Goal: Communication & Community: Answer question/provide support

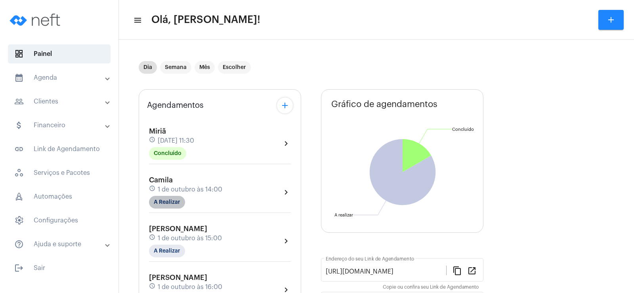
click at [179, 202] on mat-chip "A Realizar" at bounding box center [167, 202] width 36 height 13
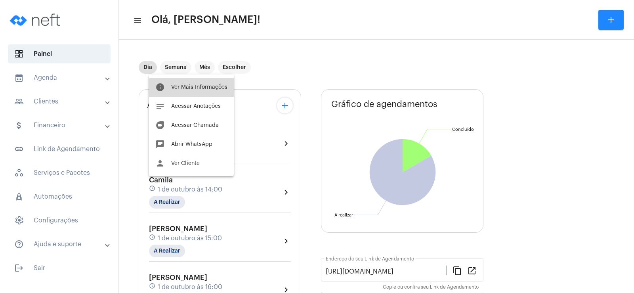
click at [211, 89] on span "Ver Mais Informações" at bounding box center [199, 87] width 56 height 6
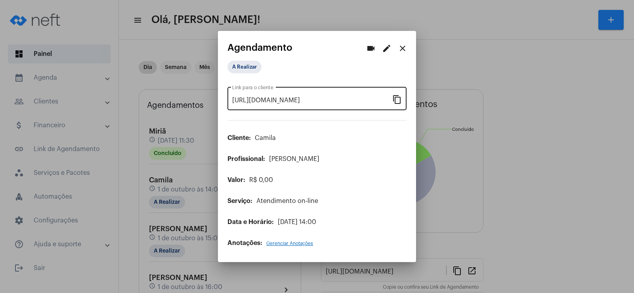
click at [401, 100] on mat-icon "content_copy" at bounding box center [397, 99] width 10 height 10
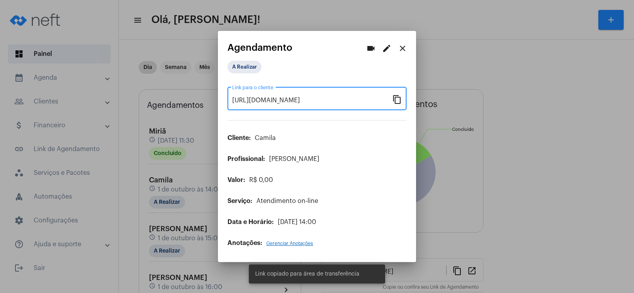
scroll to position [0, 65]
click at [376, 49] on button "videocam" at bounding box center [371, 48] width 16 height 16
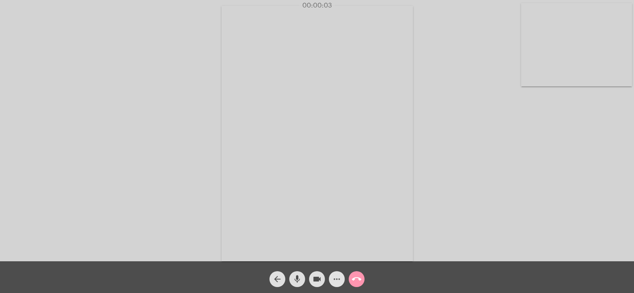
click at [335, 280] on mat-icon "more_horiz" at bounding box center [337, 279] width 10 height 10
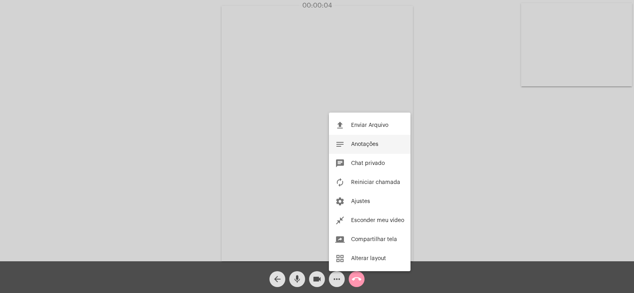
click at [359, 141] on span "Anotações" at bounding box center [364, 144] width 27 height 6
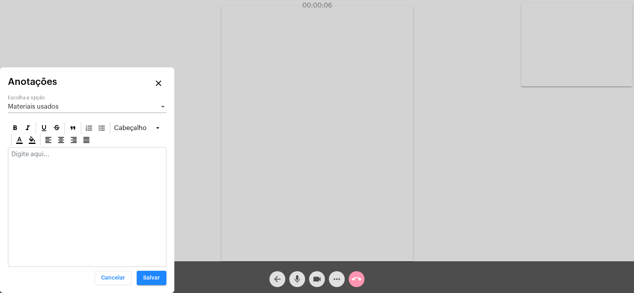
click at [50, 109] on span "Materiais usados" at bounding box center [33, 106] width 51 height 6
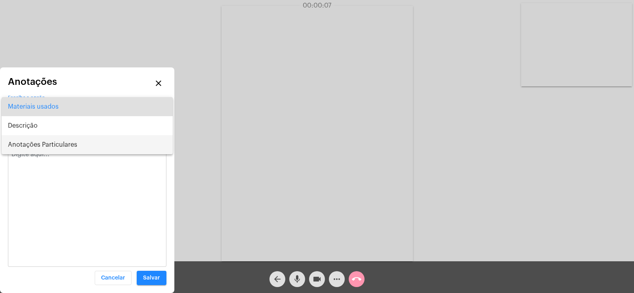
click at [53, 141] on span "Anotações Particulares" at bounding box center [87, 144] width 158 height 19
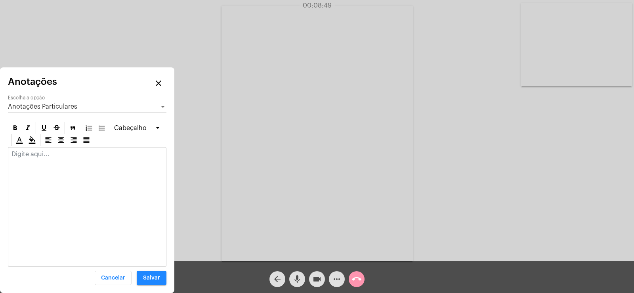
click at [49, 153] on p at bounding box center [86, 153] width 151 height 7
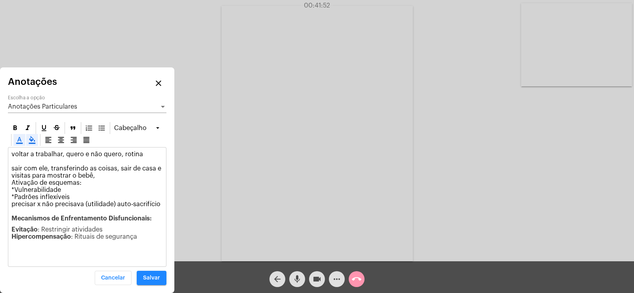
click at [152, 236] on p "Evitação : Restringir atividades Hipercompensação : Rituais de segurança" at bounding box center [86, 233] width 151 height 14
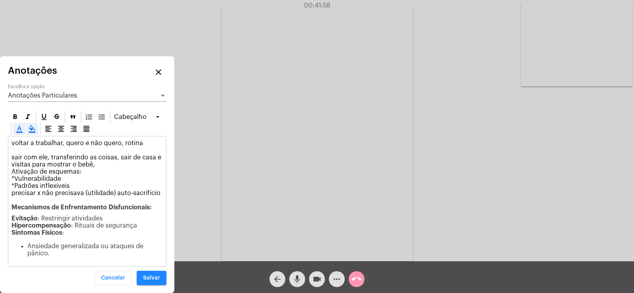
click at [11, 232] on span "Sintomas Físicos" at bounding box center [36, 232] width 51 height 6
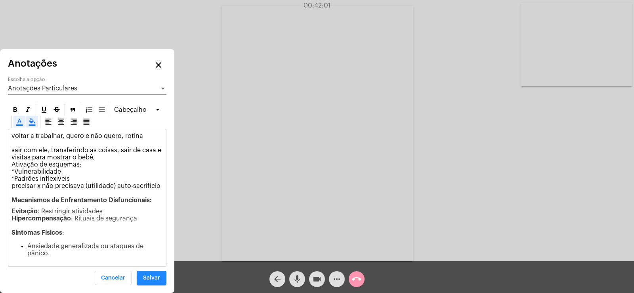
click at [29, 241] on div "voltar a trabalhar, quero e não quero, rotina sair com ele, transferindo as coi…" at bounding box center [87, 197] width 158 height 137
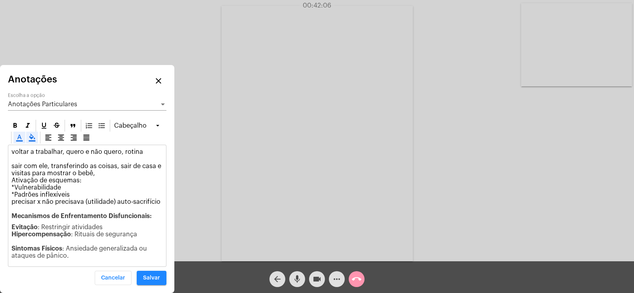
click at [78, 255] on p "Evitação : Restringir atividades Hipercompensação : Rituais de segurança Sintom…" at bounding box center [86, 241] width 151 height 36
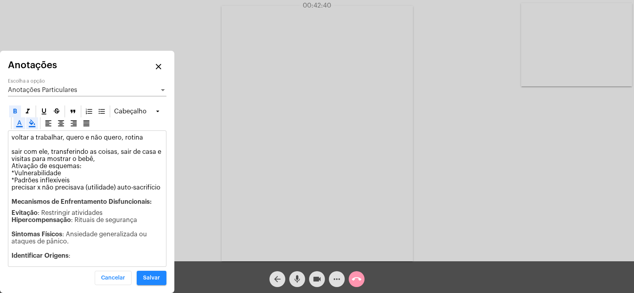
drag, startPoint x: 11, startPoint y: 254, endPoint x: 78, endPoint y: 252, distance: 66.6
click at [78, 252] on div "voltar a trabalhar, quero e não quero, rotina sair com ele, transferindo as coi…" at bounding box center [87, 198] width 158 height 135
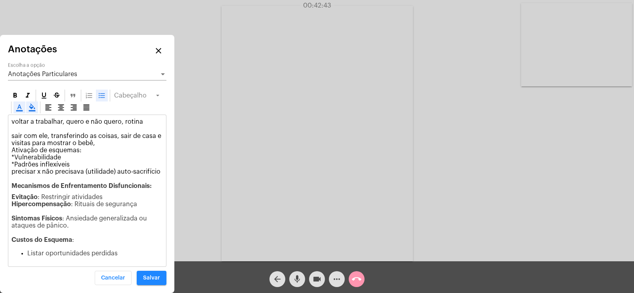
click at [29, 251] on span "Listar oportunidades perdidas" at bounding box center [72, 253] width 90 height 6
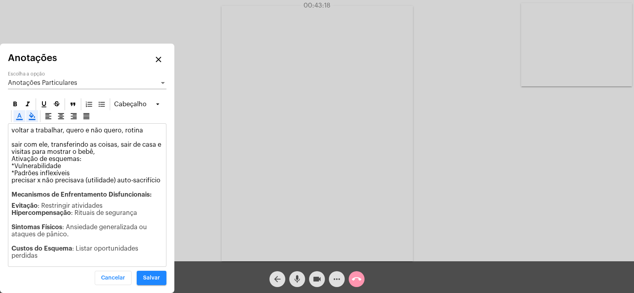
click at [47, 256] on p "Evitação : Restringir atividades Hipercompensação : Rituais de segurança Sintom…" at bounding box center [86, 230] width 151 height 57
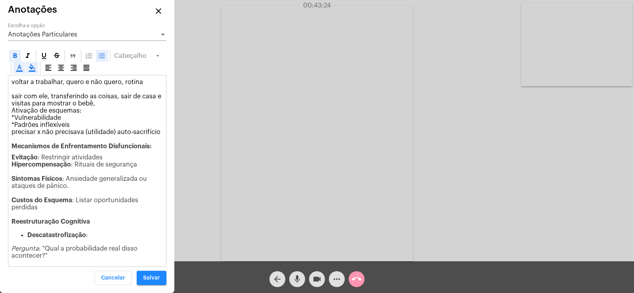
click at [29, 234] on span "Descatastrofização" at bounding box center [56, 235] width 59 height 6
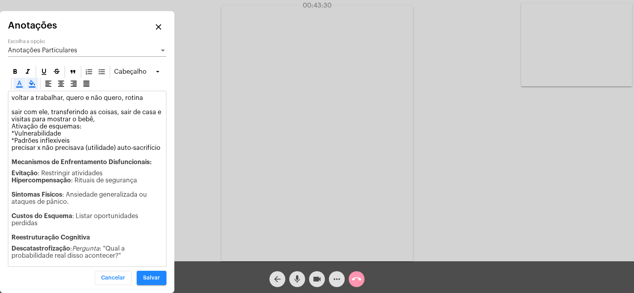
click at [11, 258] on span ": "Qual a probabilidade real disso acontecer?"" at bounding box center [68, 251] width 115 height 13
click at [122, 253] on p "Descatastrofização : Pergunta : "Qual a probabilidade real disso acontecer?"" at bounding box center [86, 252] width 151 height 14
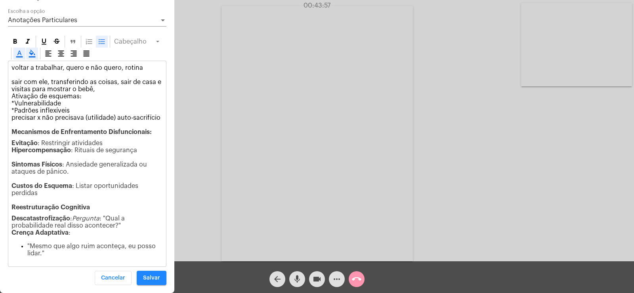
click at [27, 242] on div "voltar a trabalhar, quero e não quero, rotina sair com ele, transferindo as coi…" at bounding box center [87, 163] width 158 height 205
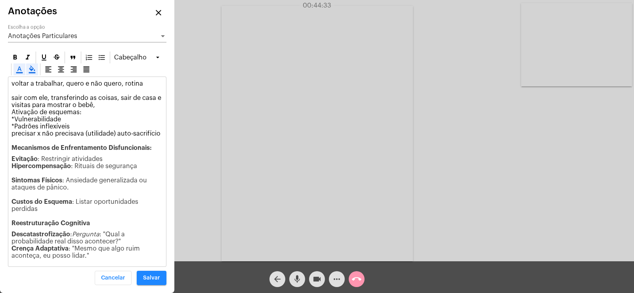
click at [14, 138] on p "voltar a trabalhar, quero e não quero, rotina sair com ele, transferindo as coi…" at bounding box center [86, 115] width 151 height 71
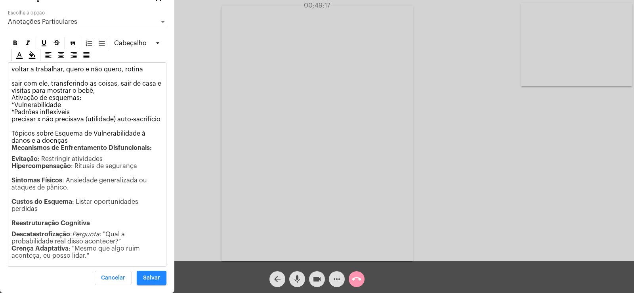
click at [93, 257] on p "Descatastrofização : Pergunta : "Qual a probabilidade real disso acontecer?" Cr…" at bounding box center [86, 244] width 151 height 29
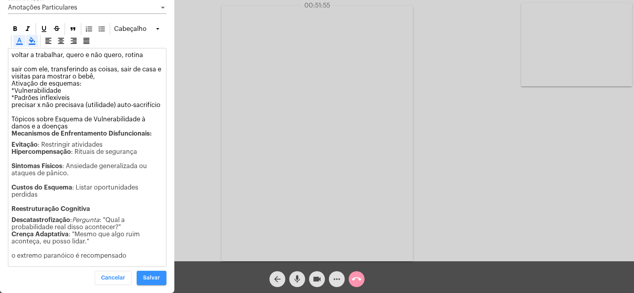
click at [152, 278] on span "Salvar" at bounding box center [151, 278] width 17 height 6
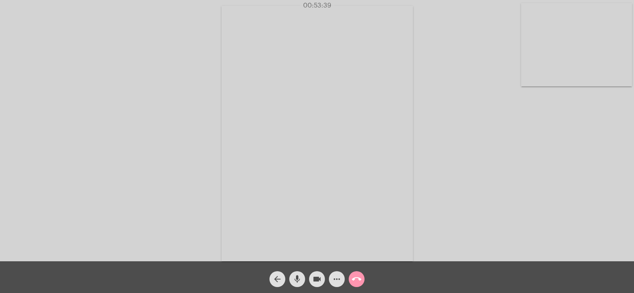
click at [333, 277] on mat-icon "more_horiz" at bounding box center [337, 279] width 10 height 10
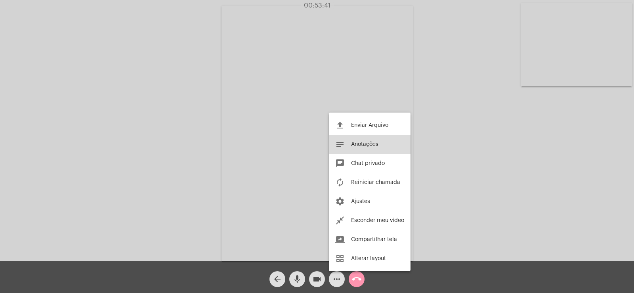
click at [381, 140] on button "notes Anotações" at bounding box center [370, 144] width 82 height 19
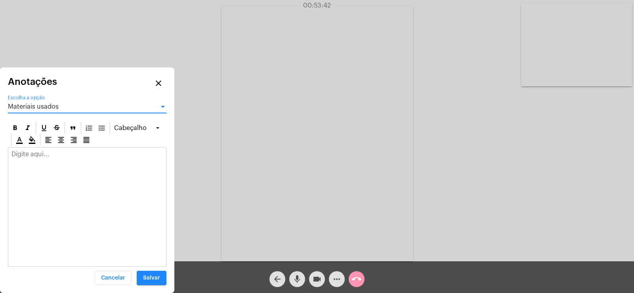
click at [55, 108] on span "Materiais usados" at bounding box center [33, 106] width 51 height 6
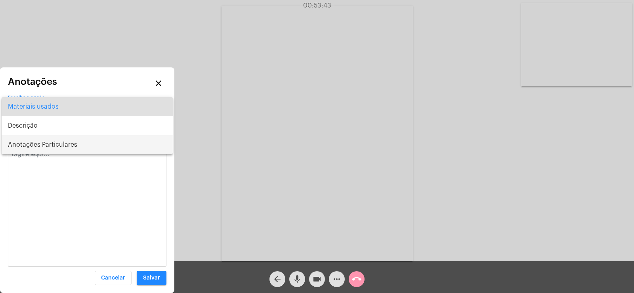
click at [51, 147] on span "Anotações Particulares" at bounding box center [87, 144] width 158 height 19
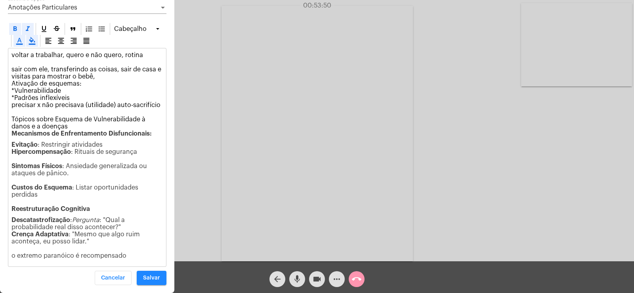
drag, startPoint x: 12, startPoint y: 117, endPoint x: 110, endPoint y: 249, distance: 163.6
click at [110, 249] on div "voltar a trabalhar, quero e não quero, rotina sair com ele, transferindo as coi…" at bounding box center [87, 157] width 158 height 218
copy div "Tópicos sobre Esquema de Vulnerabilidade à danos e a doenças Mecanismos de Enfr…"
click at [156, 281] on button "Salvar" at bounding box center [152, 277] width 30 height 14
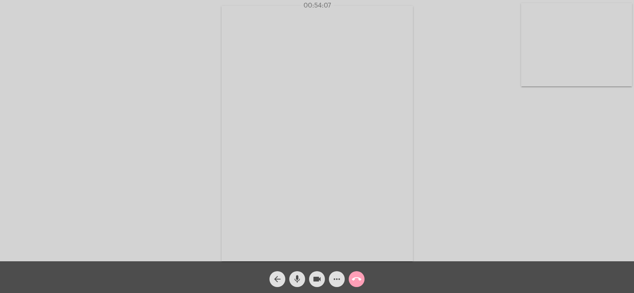
click at [357, 276] on mat-icon "call_end" at bounding box center [357, 279] width 10 height 10
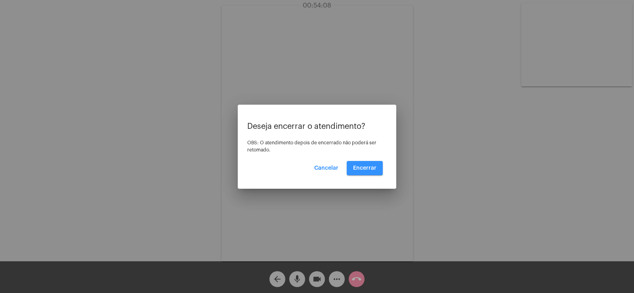
click at [364, 166] on span "Encerrar" at bounding box center [364, 168] width 23 height 6
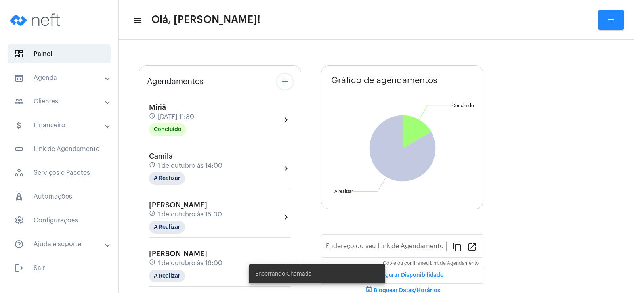
type input "[URL][DOMAIN_NAME]"
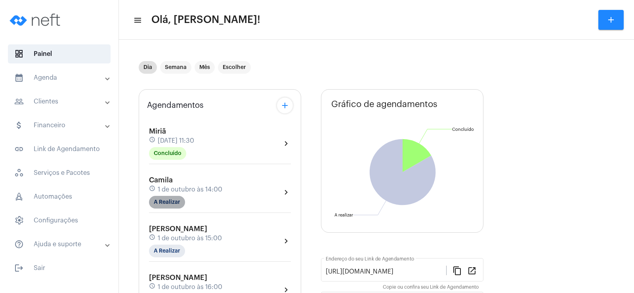
click at [166, 198] on mat-chip "A Realizar" at bounding box center [167, 202] width 36 height 13
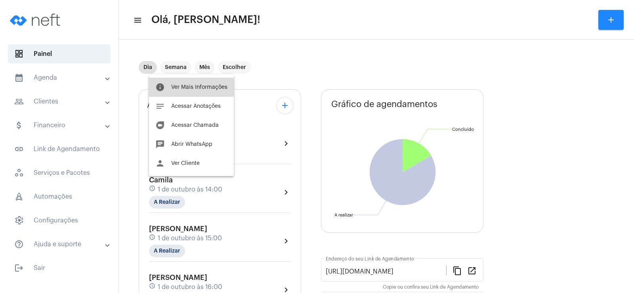
click at [181, 84] on button "info Ver Mais Informações" at bounding box center [191, 87] width 85 height 19
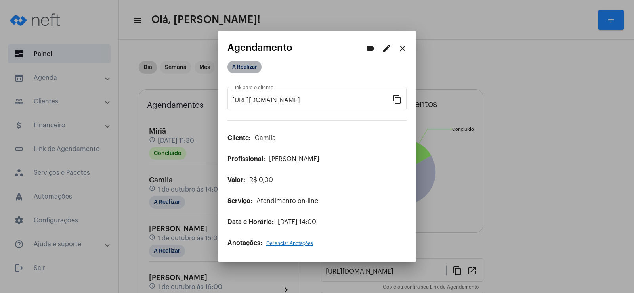
click at [242, 64] on mat-chip "A Realizar" at bounding box center [244, 67] width 34 height 13
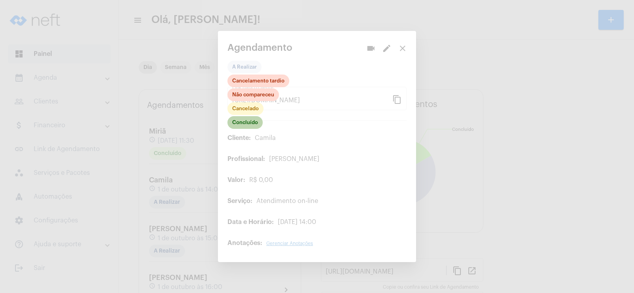
click at [251, 122] on mat-chip "Concluído" at bounding box center [244, 122] width 35 height 13
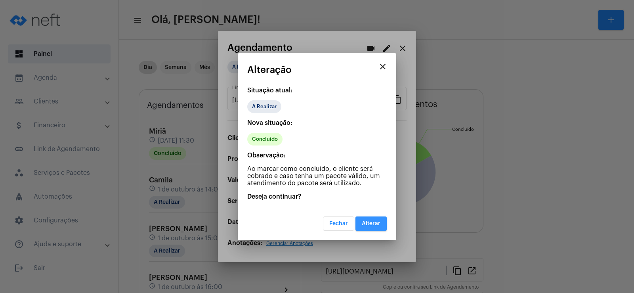
click at [373, 226] on button "Alterar" at bounding box center [370, 223] width 31 height 14
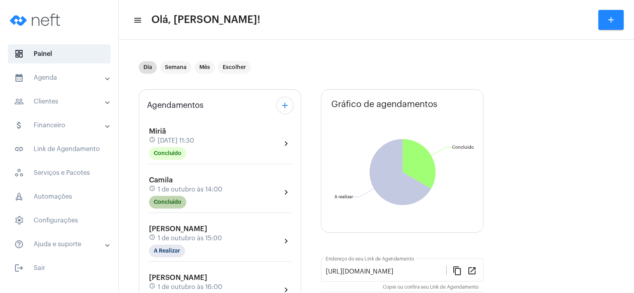
click at [173, 203] on mat-chip "Concluído" at bounding box center [167, 202] width 37 height 13
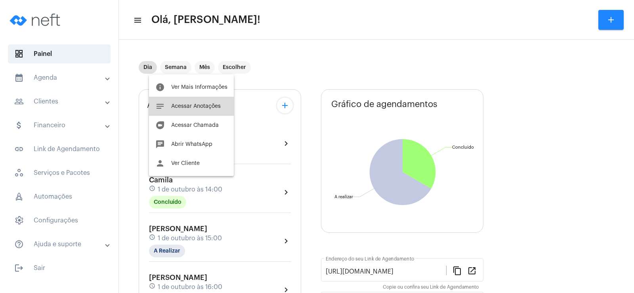
click at [202, 108] on span "Acessar Anotações" at bounding box center [196, 106] width 50 height 6
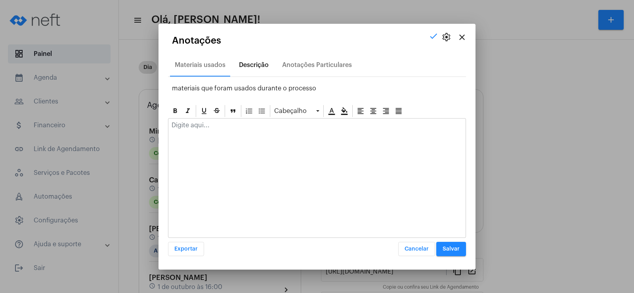
click at [261, 67] on div "Descrição" at bounding box center [254, 64] width 30 height 7
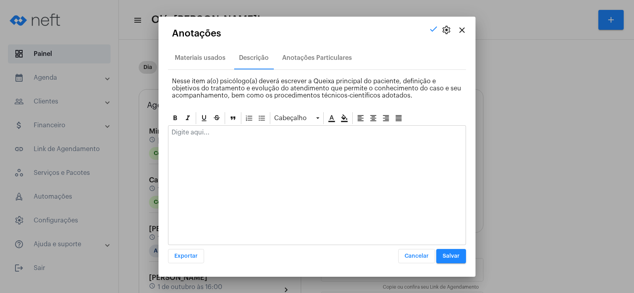
click at [248, 136] on div at bounding box center [316, 134] width 297 height 17
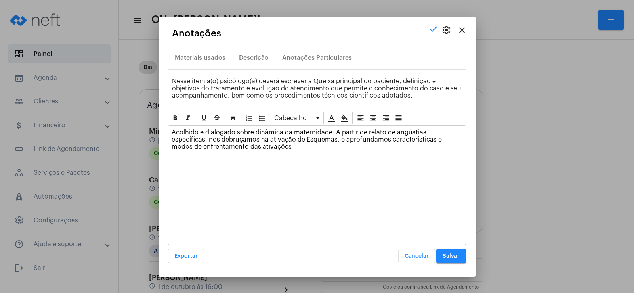
click at [454, 257] on span "Salvar" at bounding box center [450, 256] width 17 height 6
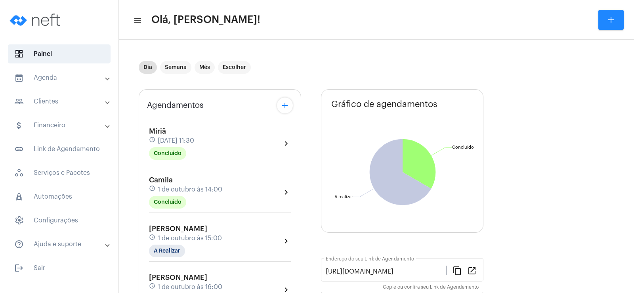
scroll to position [40, 0]
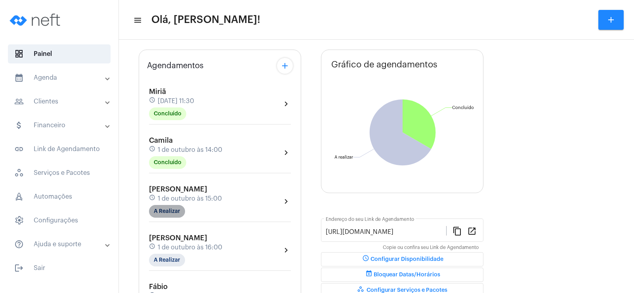
click at [170, 211] on mat-chip "A Realizar" at bounding box center [167, 211] width 36 height 13
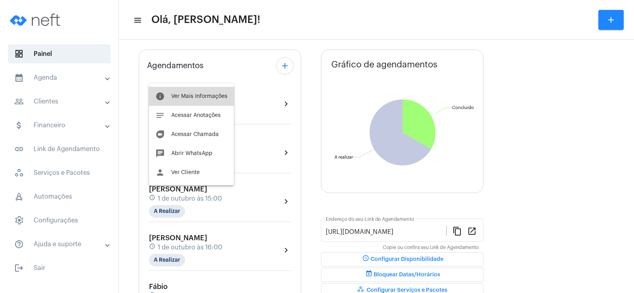
click at [200, 94] on span "Ver Mais Informações" at bounding box center [199, 96] width 56 height 6
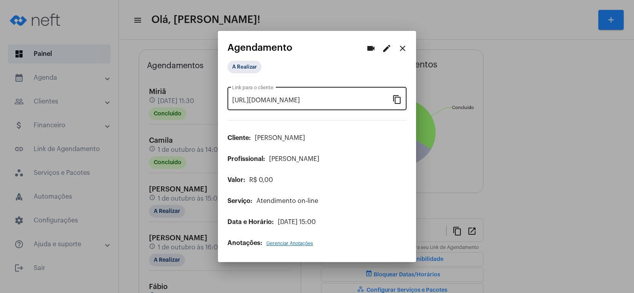
click at [394, 99] on mat-icon "content_copy" at bounding box center [397, 99] width 10 height 10
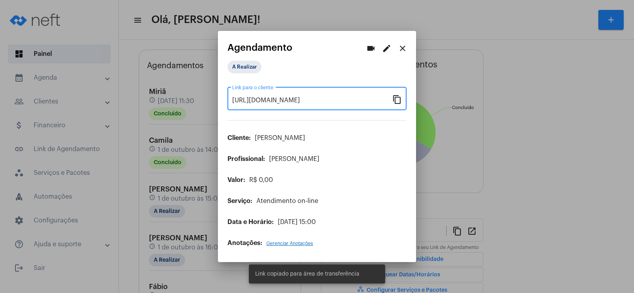
click at [372, 48] on mat-icon "videocam" at bounding box center [371, 49] width 10 height 10
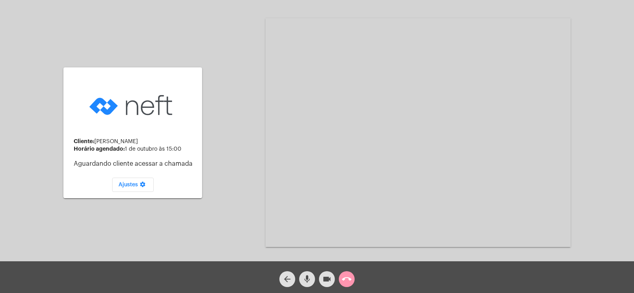
click at [309, 275] on mat-icon "mic" at bounding box center [307, 279] width 10 height 10
click at [331, 276] on mat-icon "videocam" at bounding box center [327, 279] width 10 height 10
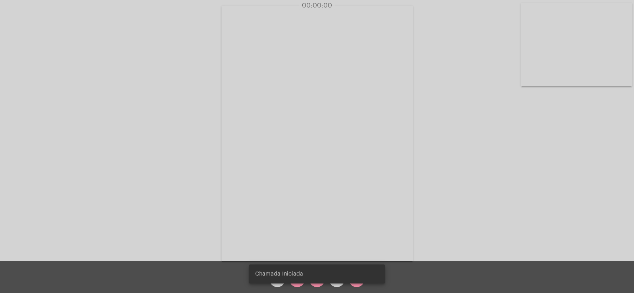
click at [297, 280] on snack-bar-container "Chamada Iniciada" at bounding box center [317, 273] width 136 height 19
click at [297, 284] on div "Chamada Iniciada" at bounding box center [316, 274] width 155 height 38
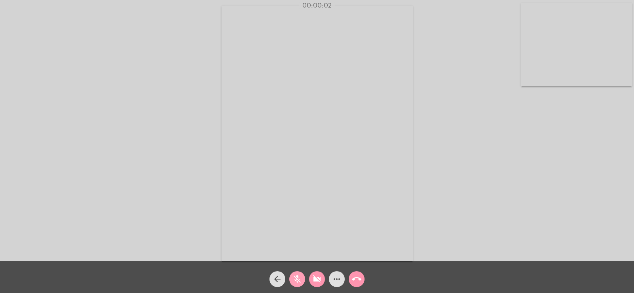
click at [298, 281] on mat-icon "mic_off" at bounding box center [297, 279] width 10 height 10
click at [317, 279] on mat-icon "videocam_off" at bounding box center [317, 279] width 10 height 10
click at [335, 276] on mat-icon "more_horiz" at bounding box center [337, 279] width 10 height 10
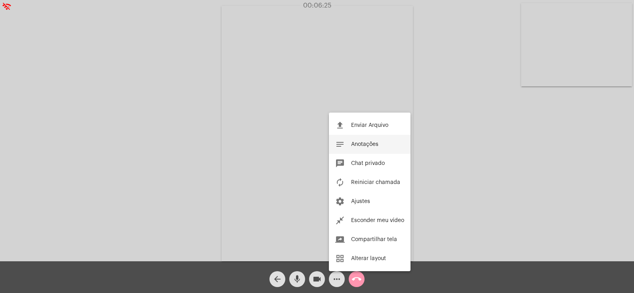
click at [367, 142] on span "Anotações" at bounding box center [364, 144] width 27 height 6
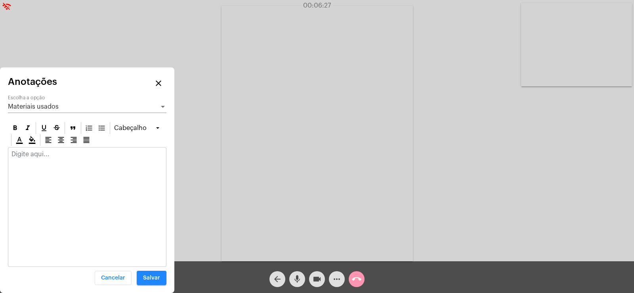
click at [51, 105] on span "Materiais usados" at bounding box center [33, 106] width 51 height 6
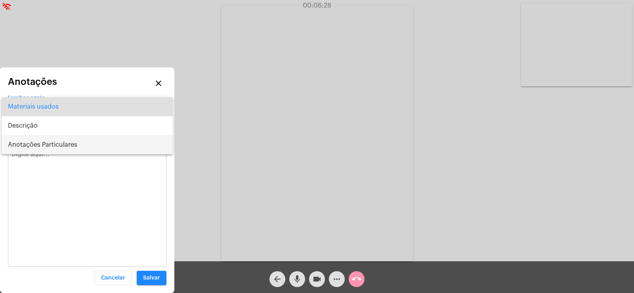
click at [54, 140] on span "Anotações Particulares" at bounding box center [87, 144] width 158 height 19
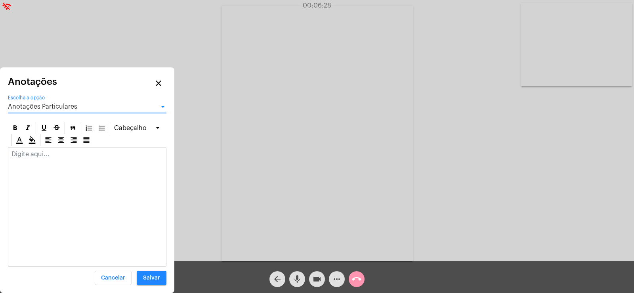
click at [48, 162] on div at bounding box center [87, 155] width 158 height 17
click at [37, 155] on p at bounding box center [86, 153] width 151 height 7
click at [338, 278] on mat-icon "more_horiz" at bounding box center [337, 279] width 10 height 10
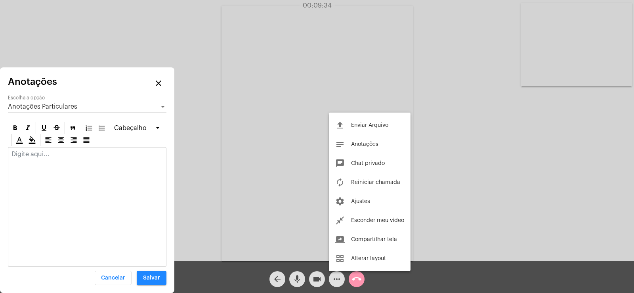
click at [517, 238] on div at bounding box center [317, 146] width 634 height 293
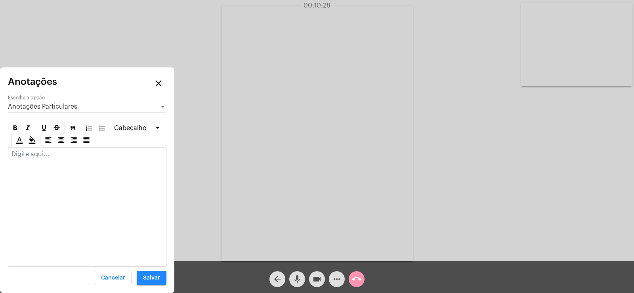
click at [33, 156] on p at bounding box center [86, 153] width 151 height 7
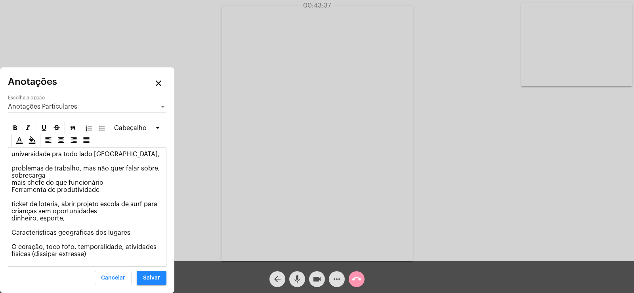
click at [437, 113] on div "Acessando Câmera e Microfone..." at bounding box center [317, 132] width 632 height 261
click at [53, 106] on span "Anotações Particulares" at bounding box center [42, 106] width 69 height 6
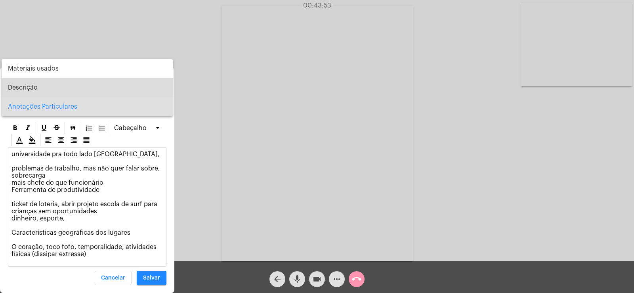
click at [40, 87] on span "Descrição" at bounding box center [87, 87] width 158 height 19
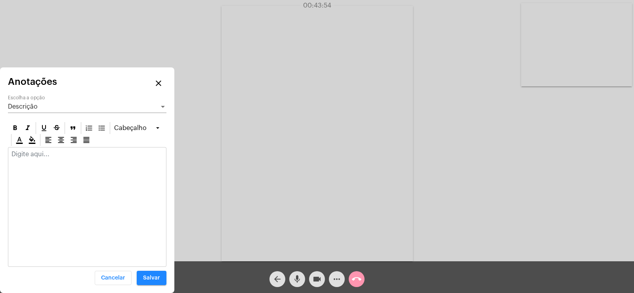
click at [51, 164] on div at bounding box center [87, 155] width 158 height 17
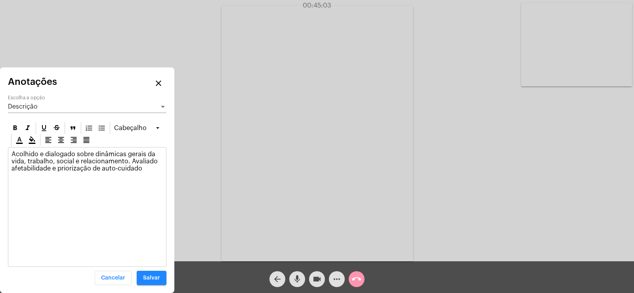
click at [53, 105] on div "Descrição" at bounding box center [83, 106] width 151 height 7
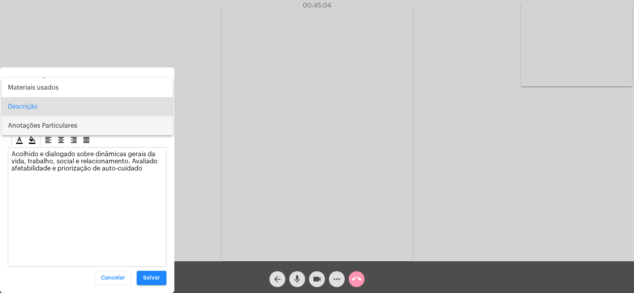
click at [54, 131] on span "Anotações Particulares" at bounding box center [87, 125] width 158 height 19
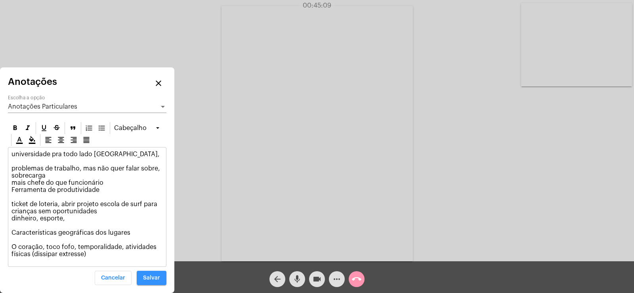
click at [155, 279] on span "Salvar" at bounding box center [151, 278] width 17 height 6
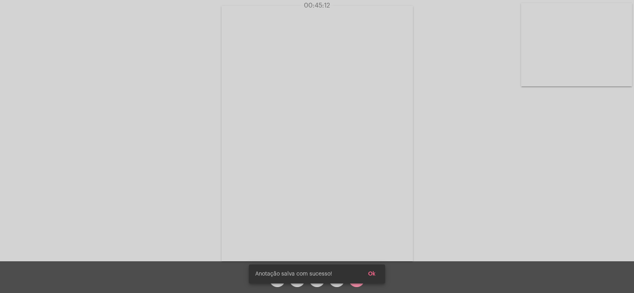
click at [371, 275] on span "Ok" at bounding box center [372, 274] width 8 height 6
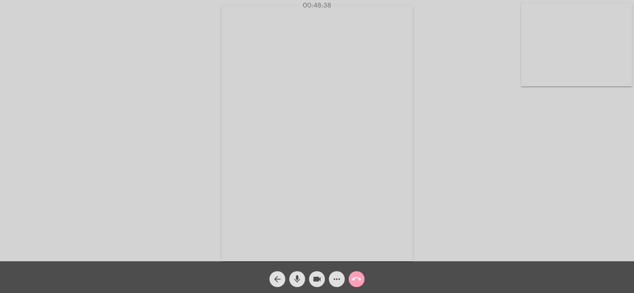
click at [357, 277] on mat-icon "call_end" at bounding box center [357, 279] width 10 height 10
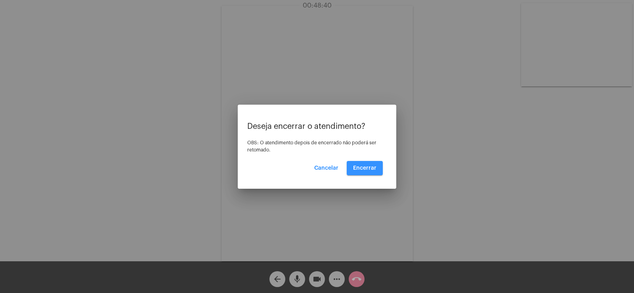
click at [362, 175] on button "Encerrar" at bounding box center [365, 168] width 36 height 14
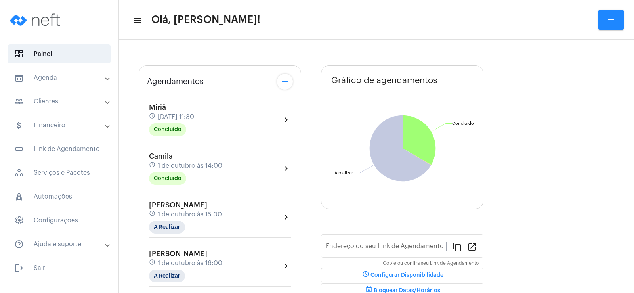
scroll to position [40, 0]
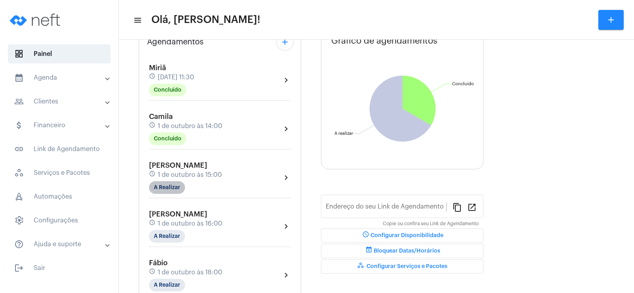
click at [170, 187] on mat-chip "A Realizar" at bounding box center [167, 187] width 36 height 13
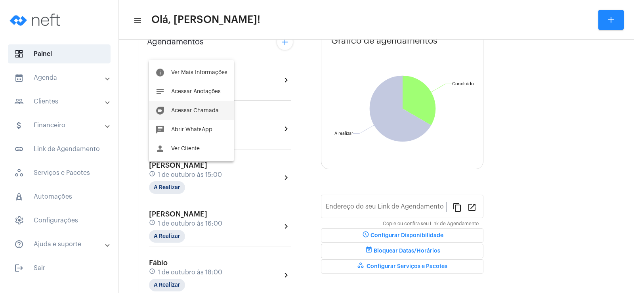
type input "[URL][DOMAIN_NAME]"
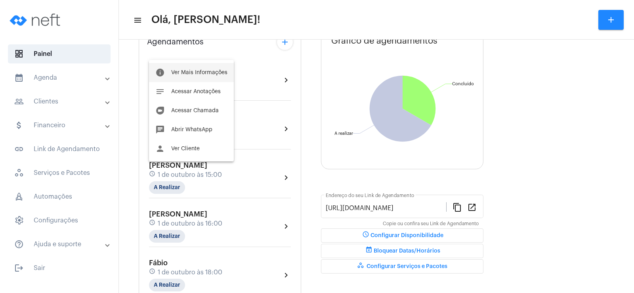
click at [190, 72] on span "Ver Mais Informações" at bounding box center [199, 73] width 56 height 6
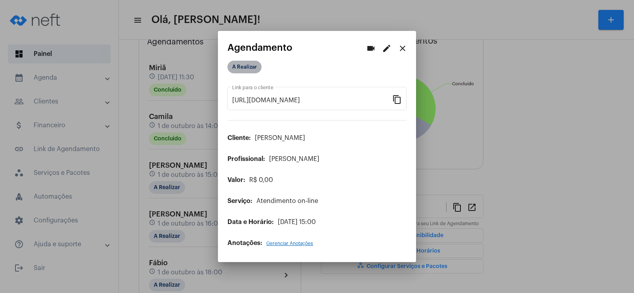
click at [245, 71] on mat-chip "A Realizar" at bounding box center [244, 67] width 34 height 13
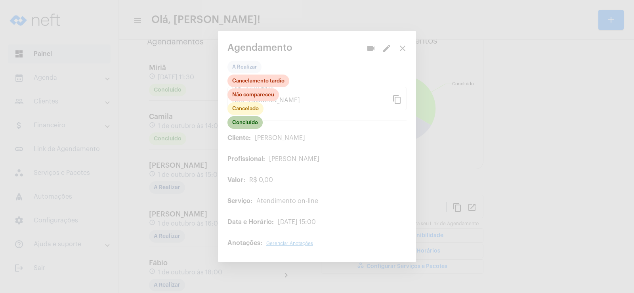
click at [249, 122] on mat-chip "Concluído" at bounding box center [244, 122] width 35 height 13
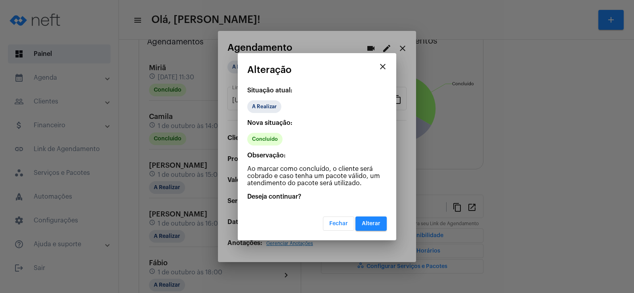
click at [377, 221] on span "Alterar" at bounding box center [371, 224] width 19 height 6
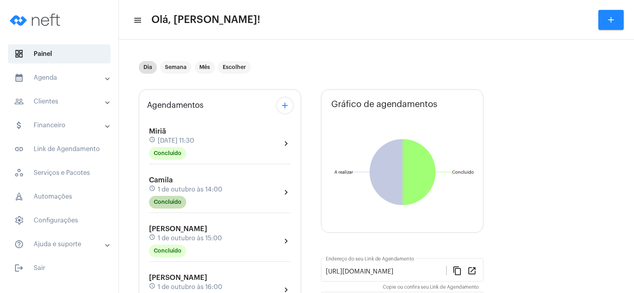
scroll to position [79, 0]
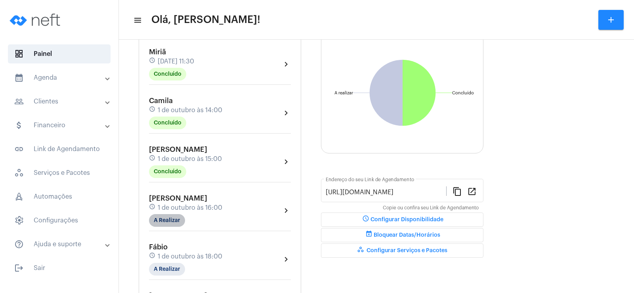
click at [168, 223] on mat-chip "A Realizar" at bounding box center [167, 220] width 36 height 13
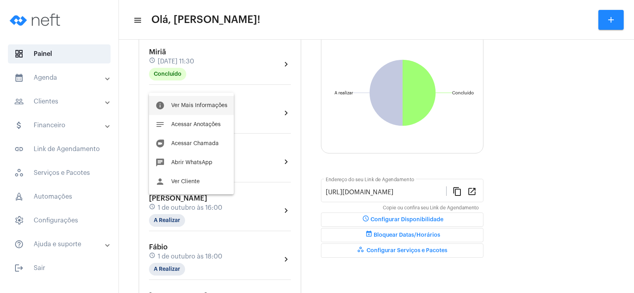
click at [194, 103] on span "Ver Mais Informações" at bounding box center [199, 106] width 56 height 6
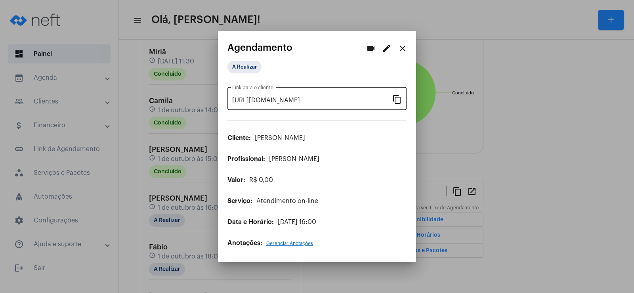
click at [395, 96] on mat-icon "content_copy" at bounding box center [397, 99] width 10 height 10
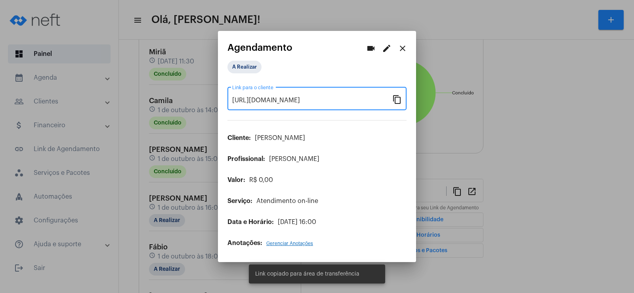
click at [373, 46] on mat-icon "videocam" at bounding box center [371, 49] width 10 height 10
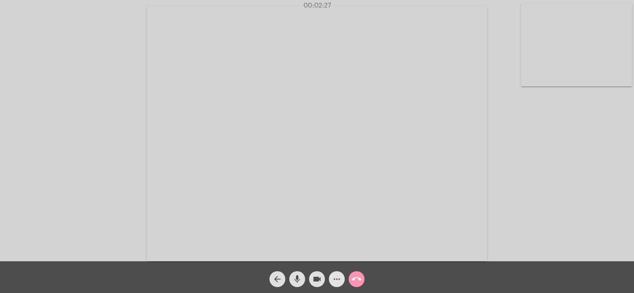
click at [336, 280] on mat-icon "more_horiz" at bounding box center [337, 279] width 10 height 10
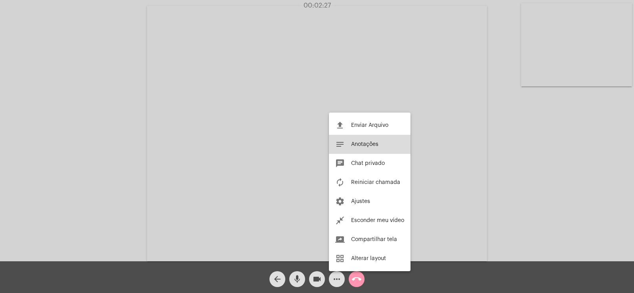
click at [366, 146] on span "Anotações" at bounding box center [364, 144] width 27 height 6
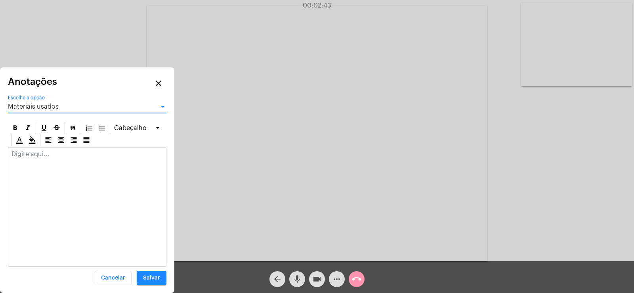
click at [111, 104] on div "Materiais usados" at bounding box center [83, 106] width 151 height 7
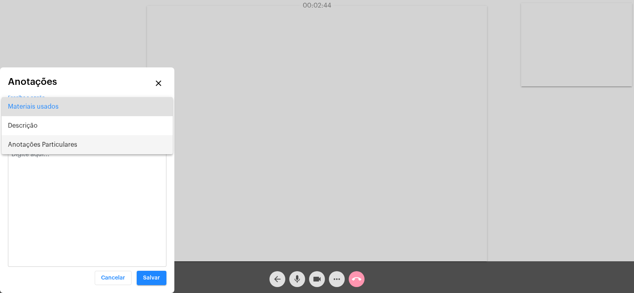
click at [84, 145] on span "Anotações Particulares" at bounding box center [87, 144] width 158 height 19
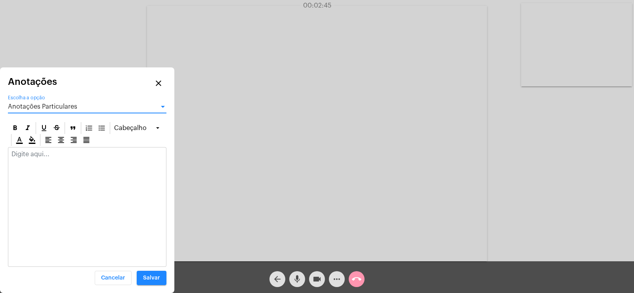
click at [57, 149] on div at bounding box center [87, 155] width 158 height 17
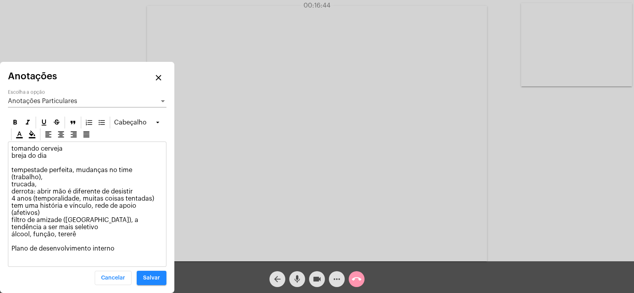
click at [143, 192] on p "tomando cerveja breja do dia tempestade perfeita, mudanças no time (trabalho), …" at bounding box center [86, 202] width 151 height 114
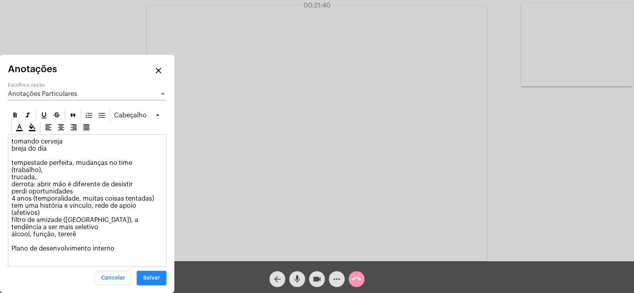
click at [23, 187] on p "tomando cerveja breja do dia tempestade perfeita, mudanças no time (trabalho), …" at bounding box center [86, 198] width 151 height 121
click at [122, 246] on p "tomando cerveja breja do dia tempestade perfeita, mudanças no time (trabalho), …" at bounding box center [86, 198] width 151 height 121
click at [139, 181] on p "tomando cerveja breja do dia tempestade perfeita, mudanças no time (trabalho), …" at bounding box center [86, 198] width 151 height 121
drag, startPoint x: 139, startPoint y: 181, endPoint x: 10, endPoint y: 186, distance: 128.4
click at [10, 186] on div "tomando cerveja breja do dia tempestade perfeita, mudanças no time (trabalho), …" at bounding box center [87, 200] width 158 height 131
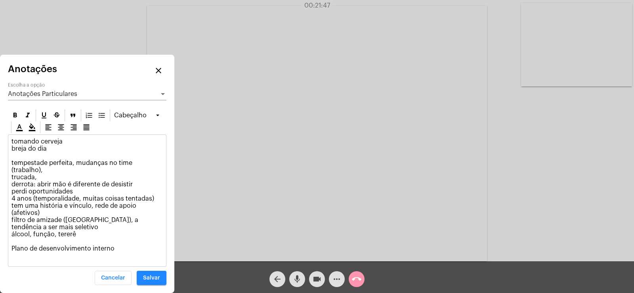
click at [33, 175] on p "tomando cerveja breja do dia tempestade perfeita, mudanças no time (trabalho), …" at bounding box center [86, 198] width 151 height 121
click at [39, 187] on p "tomando cerveja breja do dia tempestade perfeita, mudanças no time (trabalho), …" at bounding box center [86, 198] width 151 height 121
click at [82, 190] on p "tomando cerveja breja do dia tempestade perfeita, mudanças no time (trabalho), …" at bounding box center [86, 198] width 151 height 121
click at [138, 185] on p "tomando cerveja breja do dia tempestade perfeita, mudanças no time (trabalho), …" at bounding box center [86, 198] width 151 height 121
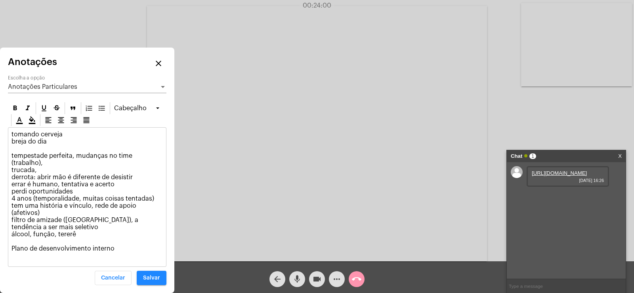
click at [621, 156] on link "X" at bounding box center [620, 156] width 4 height 12
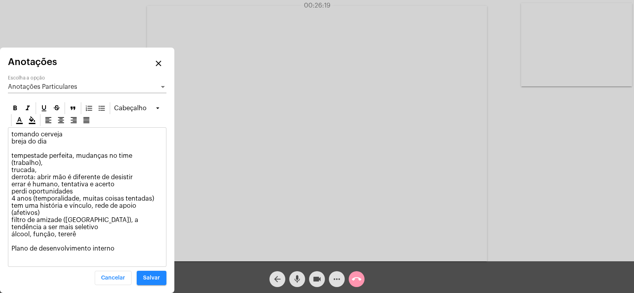
click at [80, 88] on div "Anotações Particulares Escolha a opção" at bounding box center [87, 84] width 158 height 18
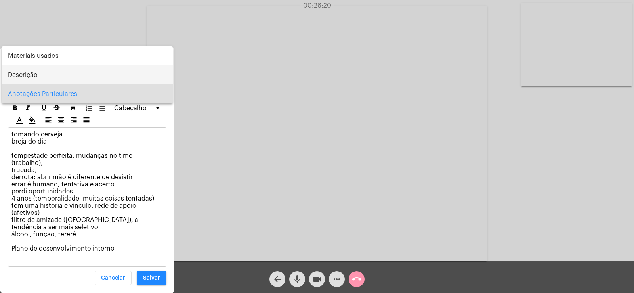
click at [69, 73] on span "Descrição" at bounding box center [87, 74] width 158 height 19
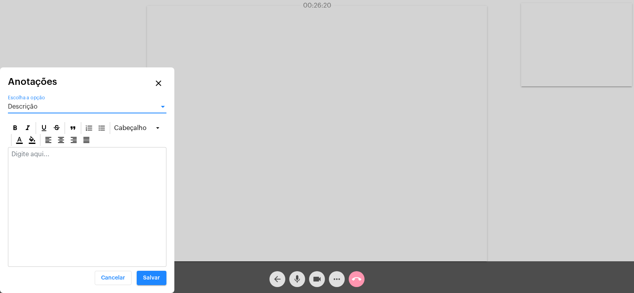
click at [95, 163] on div at bounding box center [87, 155] width 158 height 17
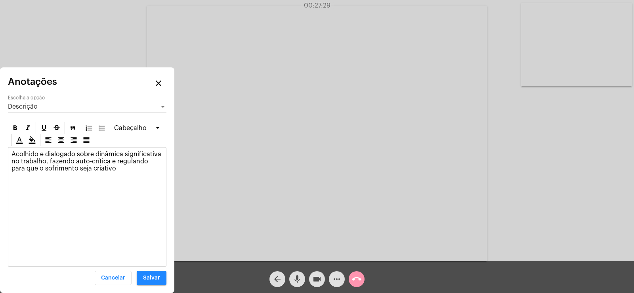
click at [109, 163] on p "Acolhido e dialogado sobre dinâmica significativa no trabalho, fazendo auto-crí…" at bounding box center [86, 160] width 151 height 21
click at [37, 108] on span "Descrição" at bounding box center [23, 106] width 30 height 6
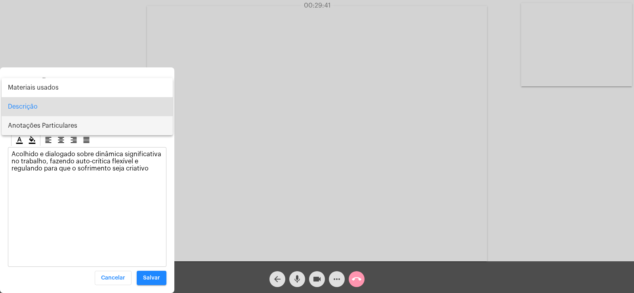
click at [55, 124] on span "Anotações Particulares" at bounding box center [87, 125] width 158 height 19
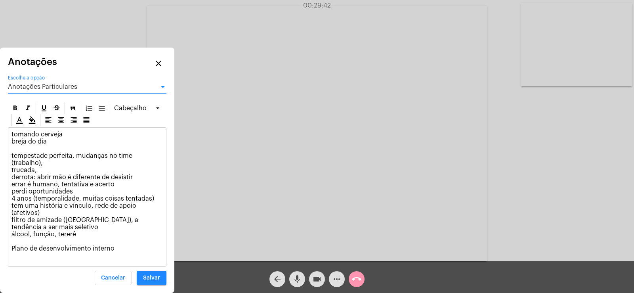
click at [116, 247] on p "tomando cerveja breja do dia tempestade perfeita, mudanças no time (trabalho), …" at bounding box center [86, 195] width 151 height 128
drag, startPoint x: 13, startPoint y: 177, endPoint x: 32, endPoint y: 180, distance: 19.6
click at [32, 180] on p "tomando cerveja breja do dia tempestade perfeita, mudanças no time (trabalho), …" at bounding box center [86, 195] width 151 height 128
click at [12, 174] on p "tomando cerveja breja do dia tempestade perfeita, mudanças no time (trabalho), …" at bounding box center [86, 195] width 151 height 128
drag, startPoint x: 12, startPoint y: 178, endPoint x: 36, endPoint y: 178, distance: 23.4
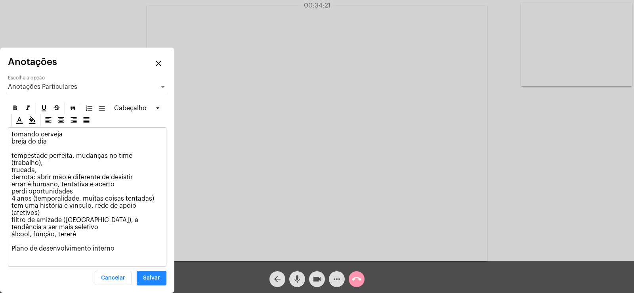
click at [36, 178] on p "tomando cerveja breja do dia tempestade perfeita, mudanças no time (trabalho), …" at bounding box center [86, 195] width 151 height 128
click at [33, 177] on p "tomando cerveja breja do dia tempestade perfeita, mudanças no time (trabalho), …" at bounding box center [86, 195] width 151 height 128
drag, startPoint x: 12, startPoint y: 177, endPoint x: 33, endPoint y: 177, distance: 21.0
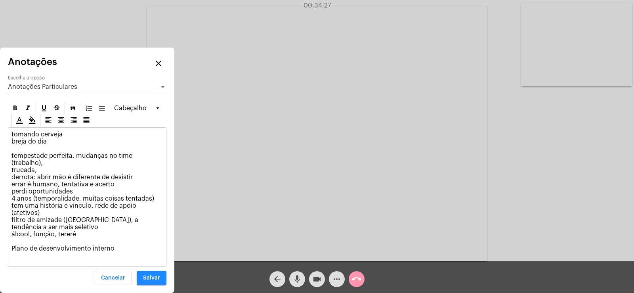
click at [33, 177] on p "tomando cerveja breja do dia tempestade perfeita, mudanças no time (trabalho), …" at bounding box center [86, 195] width 151 height 128
drag, startPoint x: 12, startPoint y: 190, endPoint x: 74, endPoint y: 192, distance: 61.8
click at [74, 192] on p "tomando cerveja breja do dia tempestade perfeita, mudanças no time (trabalho), …" at bounding box center [86, 195] width 151 height 128
drag, startPoint x: 13, startPoint y: 234, endPoint x: 81, endPoint y: 236, distance: 67.7
click at [81, 236] on p "tomando cerveja breja do dia tempestade perfeita, mudanças no time (trabalho), …" at bounding box center [86, 195] width 151 height 128
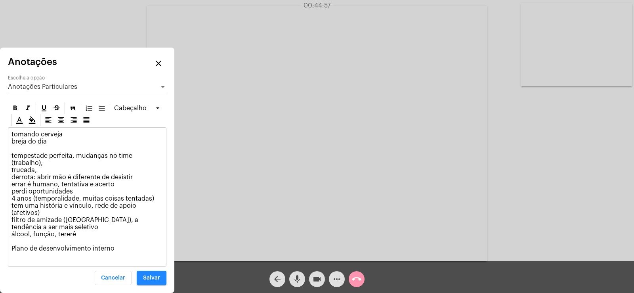
click at [11, 230] on div "tomando cerveja breja do dia tempestade perfeita, mudanças no time (trabalho), …" at bounding box center [87, 197] width 158 height 139
drag, startPoint x: 13, startPoint y: 233, endPoint x: 92, endPoint y: 233, distance: 79.2
click at [79, 235] on p "tomando cerveja breja do dia tempestade perfeita, mudanças no time (trabalho), …" at bounding box center [86, 195] width 151 height 128
click at [89, 235] on p "tomando cerveja breja do dia tempestade perfeita, mudanças no time (trabalho), …" at bounding box center [86, 195] width 151 height 128
drag, startPoint x: 11, startPoint y: 192, endPoint x: 74, endPoint y: 192, distance: 63.0
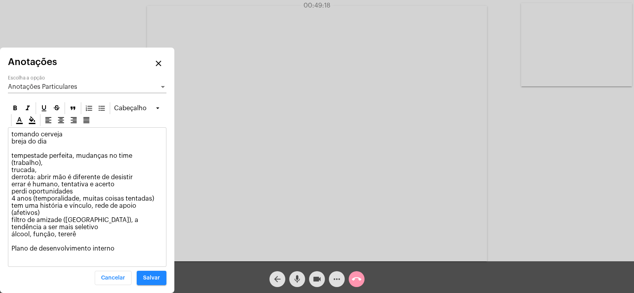
click at [74, 192] on p "tomando cerveja breja do dia tempestade perfeita, mudanças no time (trabalho), …" at bounding box center [86, 195] width 151 height 128
click at [74, 190] on p "tomando cerveja breja do dia tempestade perfeita, mudanças no time (trabalho), …" at bounding box center [86, 195] width 151 height 128
drag, startPoint x: 37, startPoint y: 175, endPoint x: 125, endPoint y: 183, distance: 88.2
click at [125, 183] on p "tomando cerveja breja do dia tempestade perfeita, mudanças no time (trabalho), …" at bounding box center [86, 195] width 151 height 128
drag, startPoint x: 12, startPoint y: 248, endPoint x: 137, endPoint y: 251, distance: 125.2
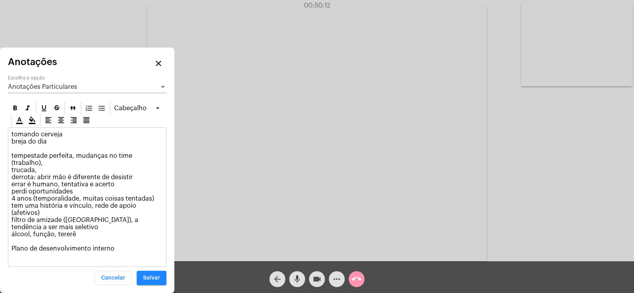
click at [137, 251] on p "tomando cerveja breja do dia tempestade perfeita, mudanças no time (trabalho), …" at bounding box center [86, 195] width 151 height 128
click at [148, 282] on button "Salvar" at bounding box center [152, 277] width 30 height 14
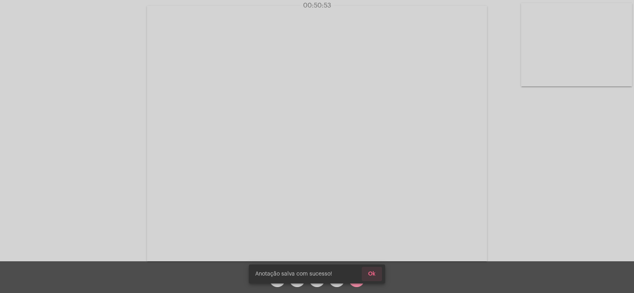
click at [373, 273] on span "Ok" at bounding box center [372, 274] width 8 height 6
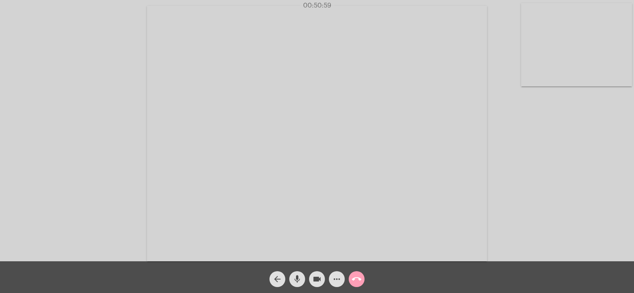
click at [356, 278] on mat-icon "call_end" at bounding box center [357, 279] width 10 height 10
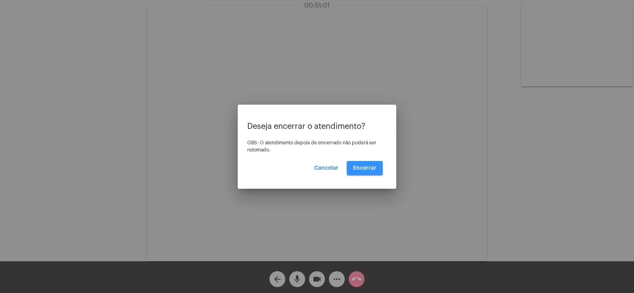
click at [374, 170] on span "Encerrar" at bounding box center [364, 168] width 23 height 6
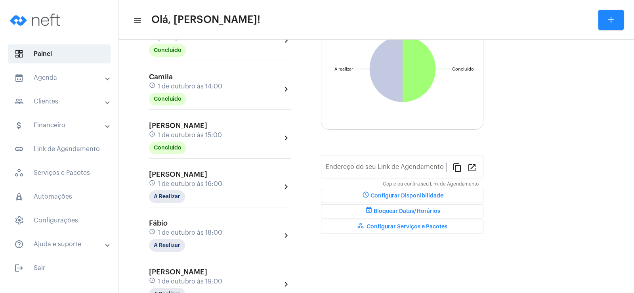
type input "[URL][DOMAIN_NAME]"
click at [165, 198] on mat-chip "A Realizar" at bounding box center [167, 196] width 36 height 13
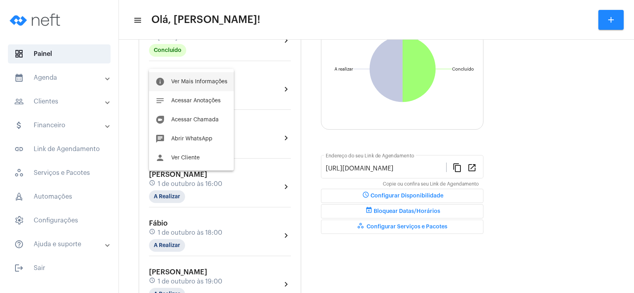
click at [203, 79] on span "Ver Mais Informações" at bounding box center [199, 82] width 56 height 6
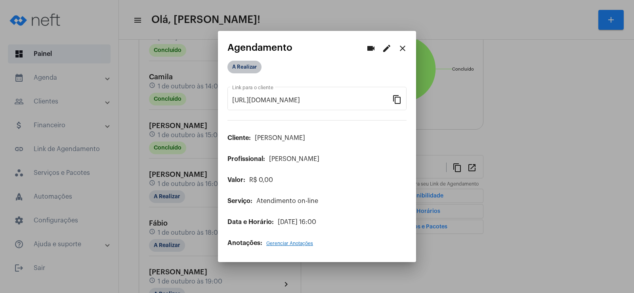
click at [247, 64] on mat-chip "A Realizar" at bounding box center [244, 67] width 34 height 13
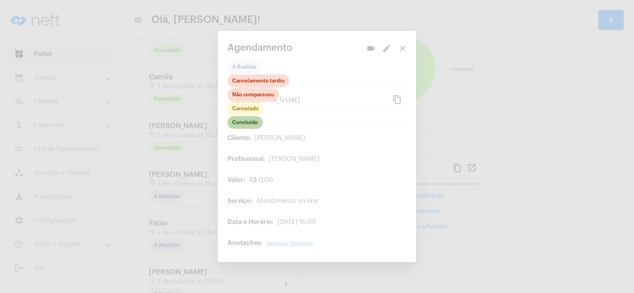
click at [246, 119] on mat-chip "Concluído" at bounding box center [244, 122] width 35 height 13
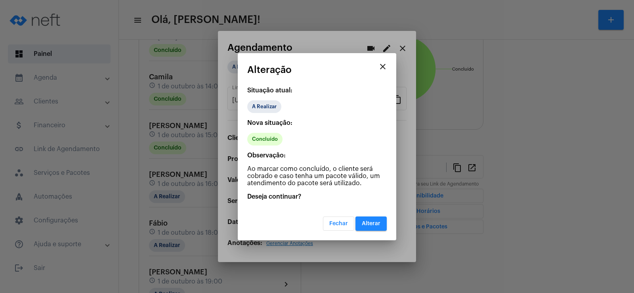
click at [372, 222] on span "Alterar" at bounding box center [371, 224] width 19 height 6
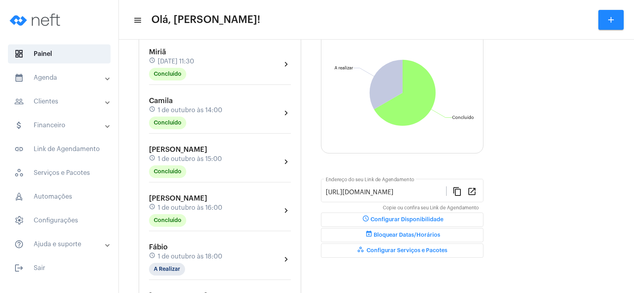
scroll to position [119, 0]
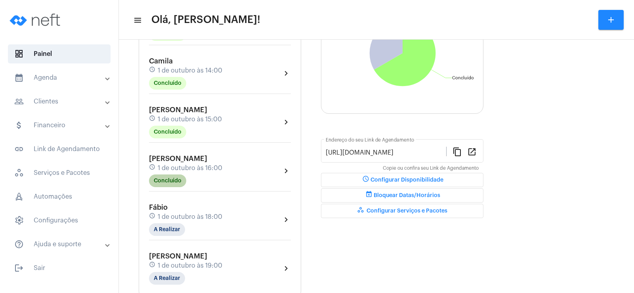
click at [170, 179] on mat-chip "Concluído" at bounding box center [167, 180] width 37 height 13
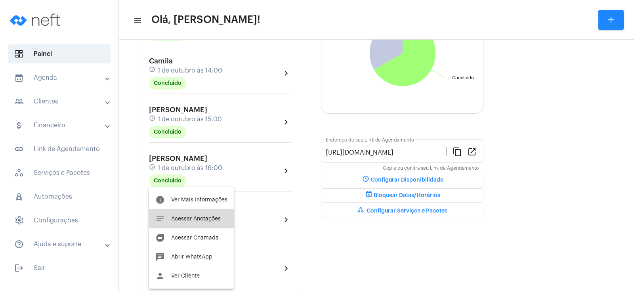
click at [202, 216] on span "Acessar Anotações" at bounding box center [196, 219] width 50 height 6
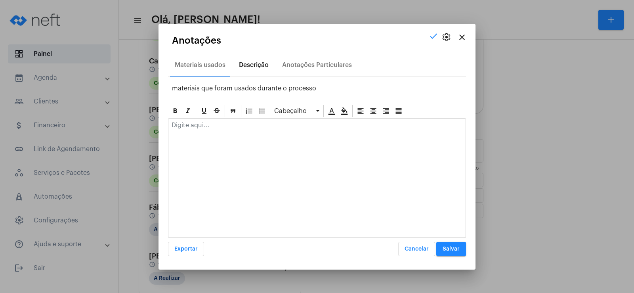
click at [262, 63] on div "Descrição" at bounding box center [254, 64] width 30 height 7
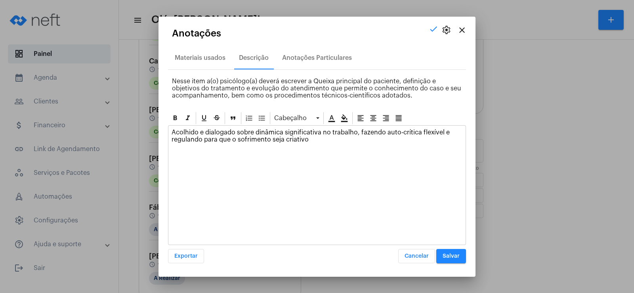
click at [284, 131] on p "Acolhido e dialogado sobre dinâmica significativa no trabalho, fazendo auto-crí…" at bounding box center [316, 136] width 291 height 14
click at [192, 139] on p "Acolhido e dialogado sobre dinâmica de mudanças significativas no trabalho, faz…" at bounding box center [316, 136] width 291 height 14
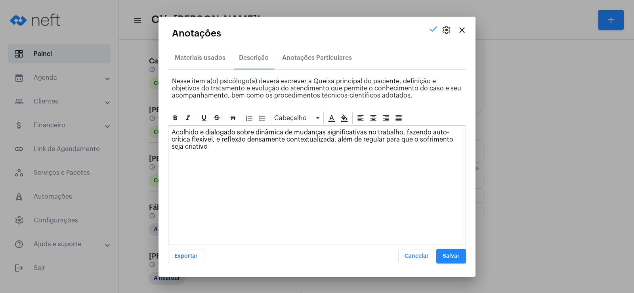
click at [445, 256] on span "Salvar" at bounding box center [450, 256] width 17 height 6
